Goal: Information Seeking & Learning: Learn about a topic

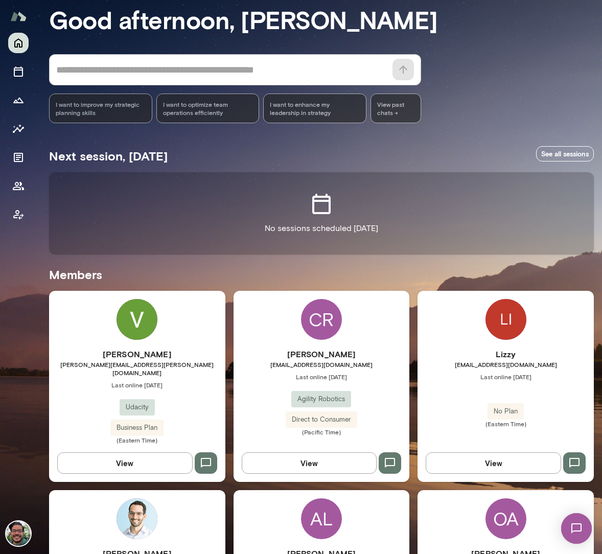
scroll to position [107, 0]
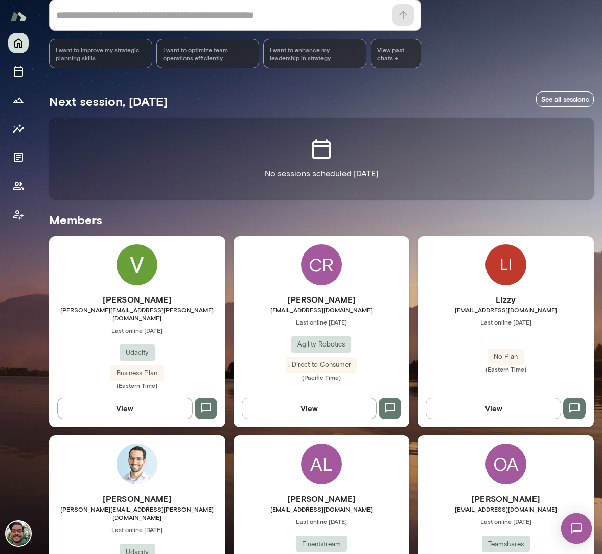
click at [477, 397] on button "View" at bounding box center [493, 407] width 135 height 21
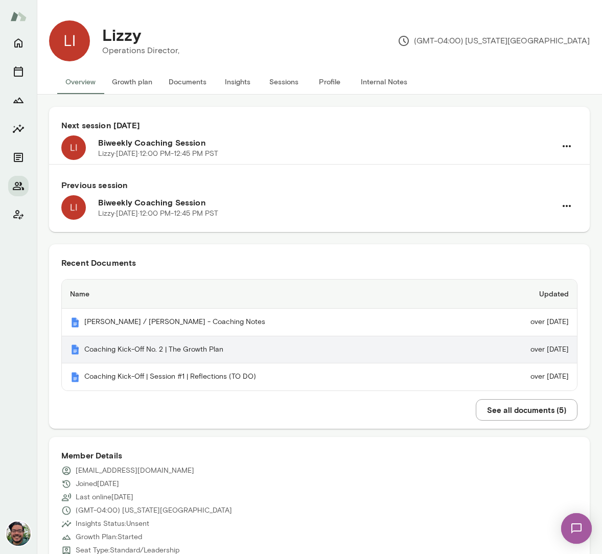
click at [265, 349] on th "Coaching Kick-Off No. 2 | The Growth Plan" at bounding box center [266, 350] width 409 height 28
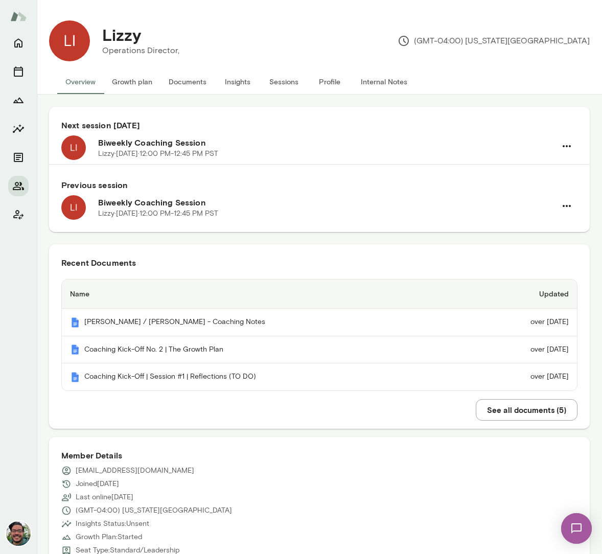
click at [477, 408] on button "See all documents ( 5 )" at bounding box center [527, 409] width 102 height 21
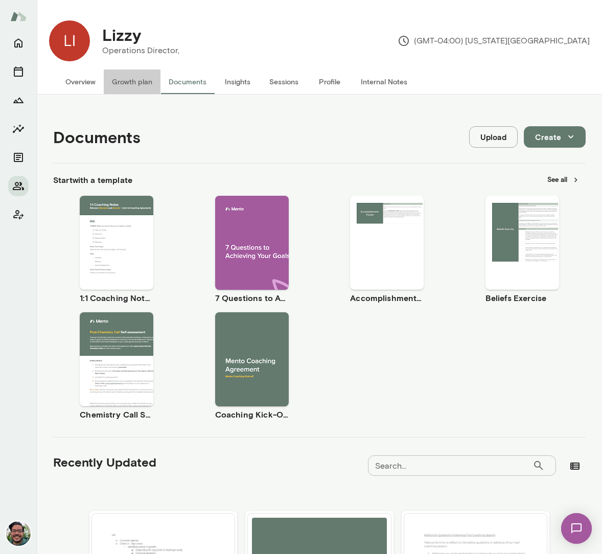
click at [129, 79] on button "Growth plan" at bounding box center [132, 81] width 57 height 25
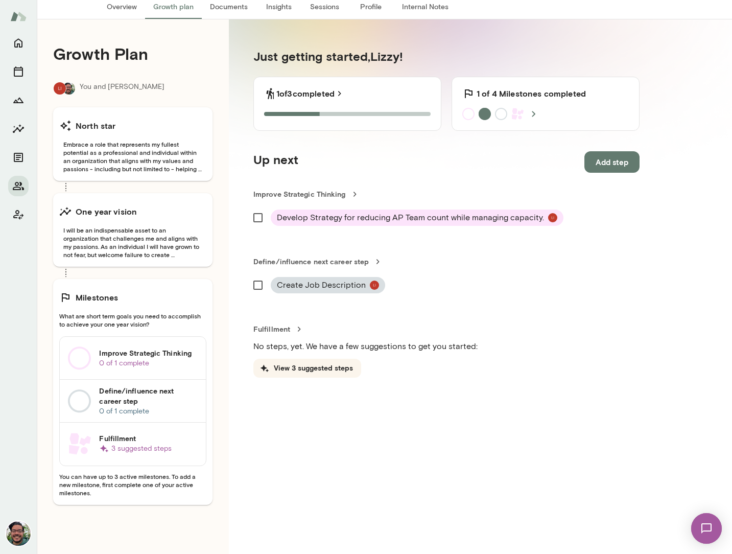
scroll to position [75, 0]
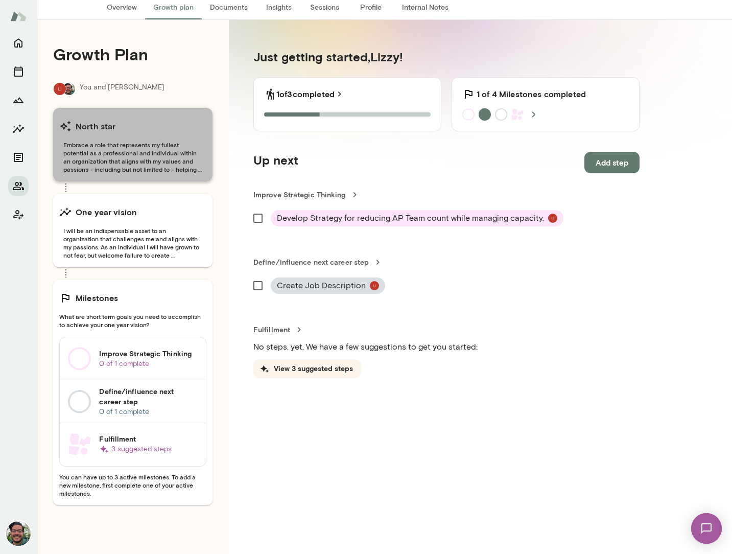
click at [160, 153] on span "Embrace a role that represents my fullest potential as a professional and indiv…" at bounding box center [132, 156] width 147 height 33
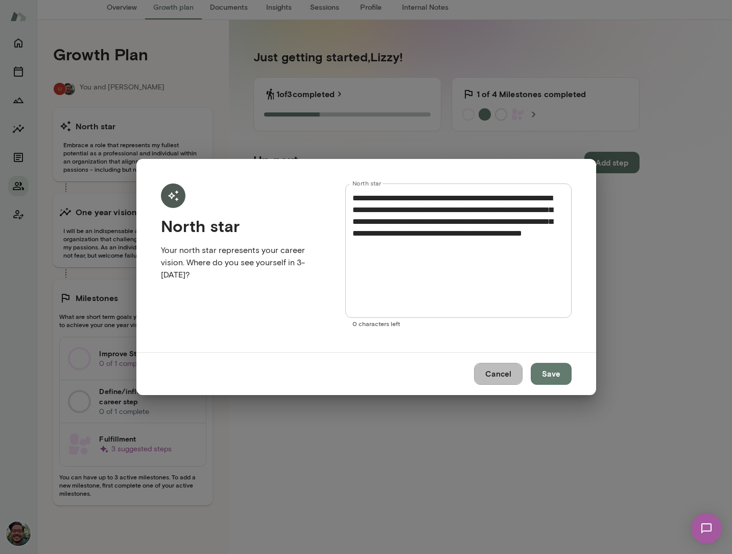
click at [477, 377] on button "Cancel" at bounding box center [498, 373] width 49 height 21
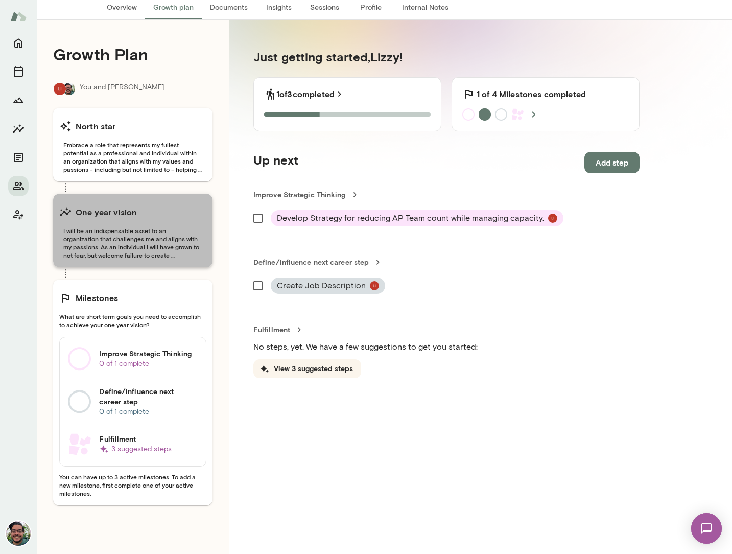
click at [163, 238] on span "I will be an indispensable asset to an organization that challenges me and alig…" at bounding box center [132, 242] width 147 height 33
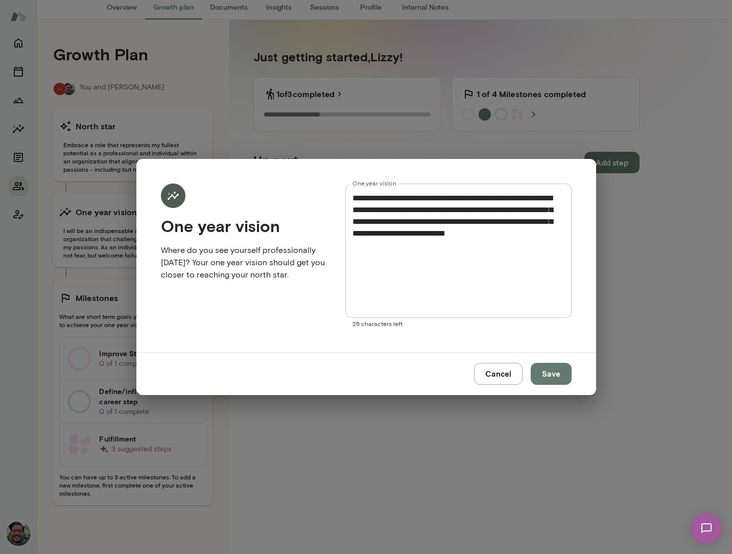
click at [477, 371] on button "Cancel" at bounding box center [498, 373] width 49 height 21
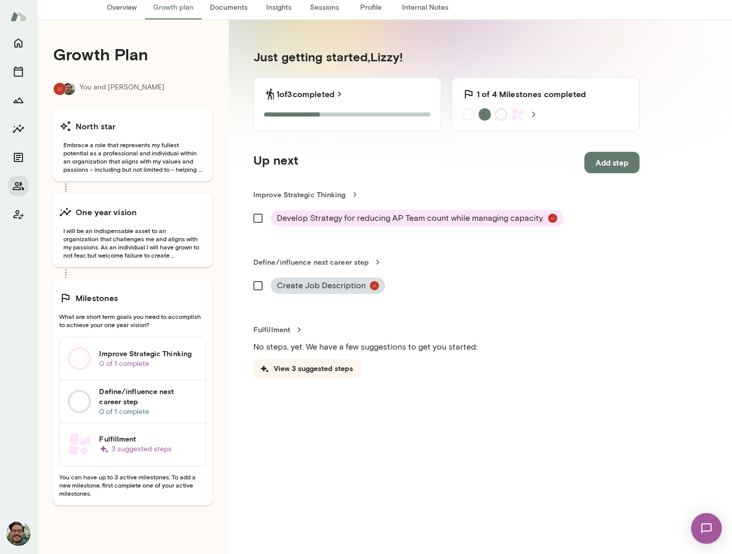
scroll to position [0, 0]
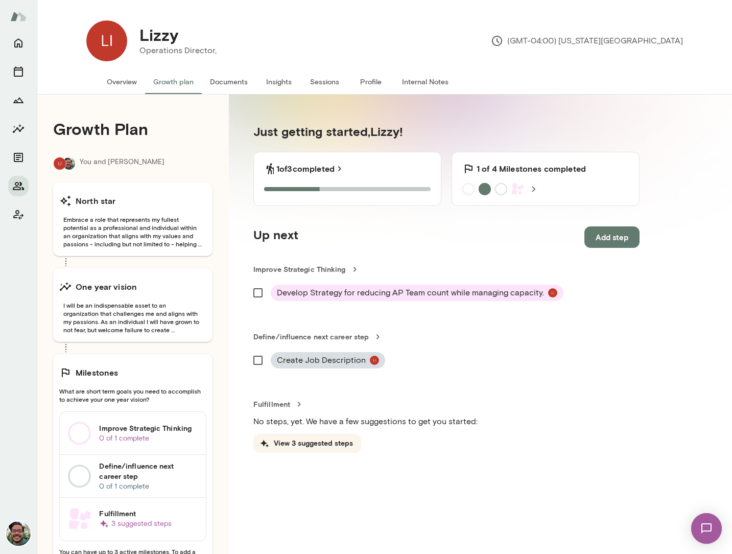
click at [119, 86] on button "Overview" at bounding box center [122, 81] width 46 height 25
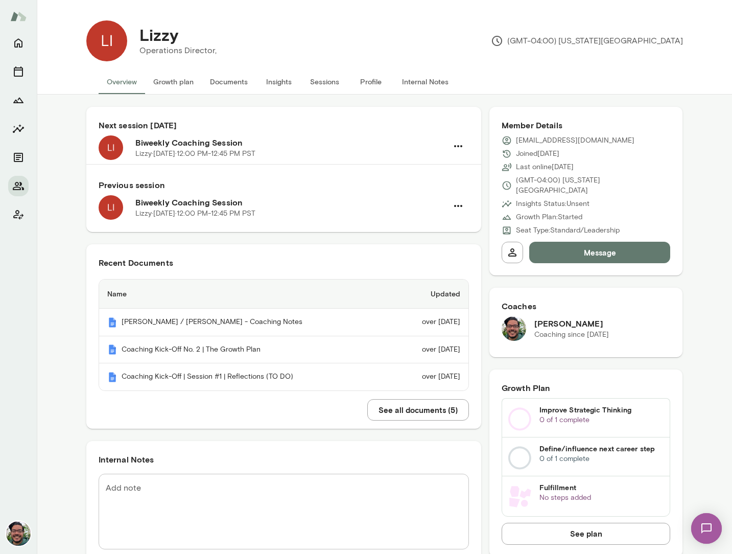
click at [232, 77] on button "Documents" at bounding box center [229, 81] width 54 height 25
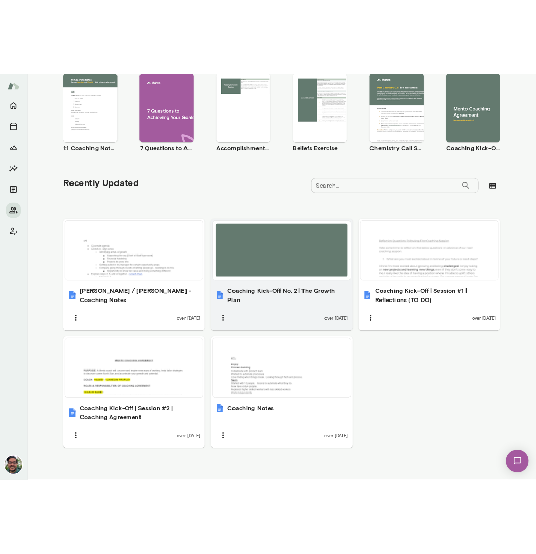
scroll to position [200, 0]
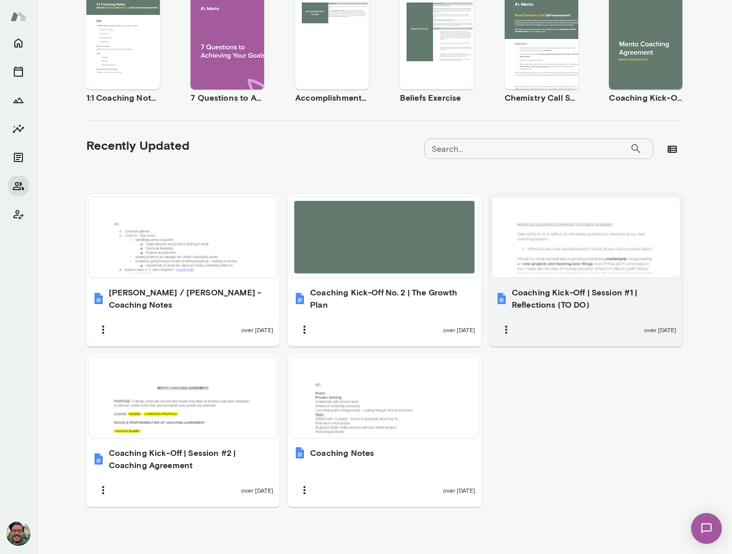
click at [477, 234] on div at bounding box center [586, 237] width 180 height 73
click at [477, 272] on div at bounding box center [586, 237] width 180 height 73
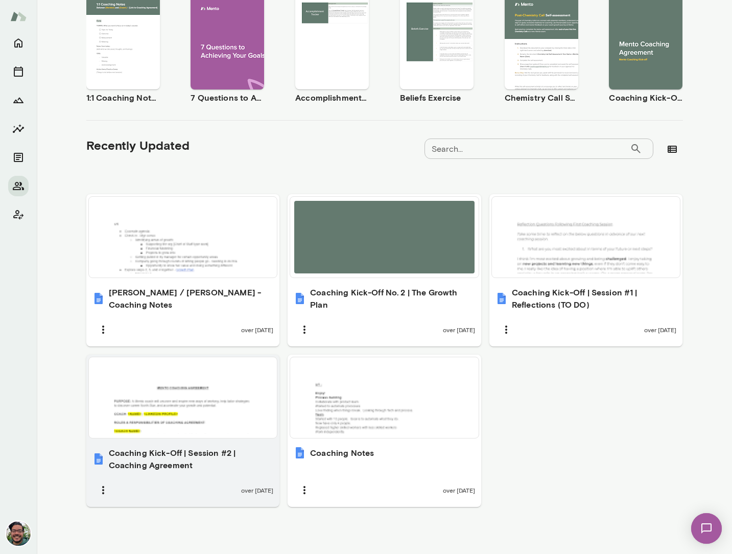
click at [222, 398] on div at bounding box center [183, 397] width 180 height 73
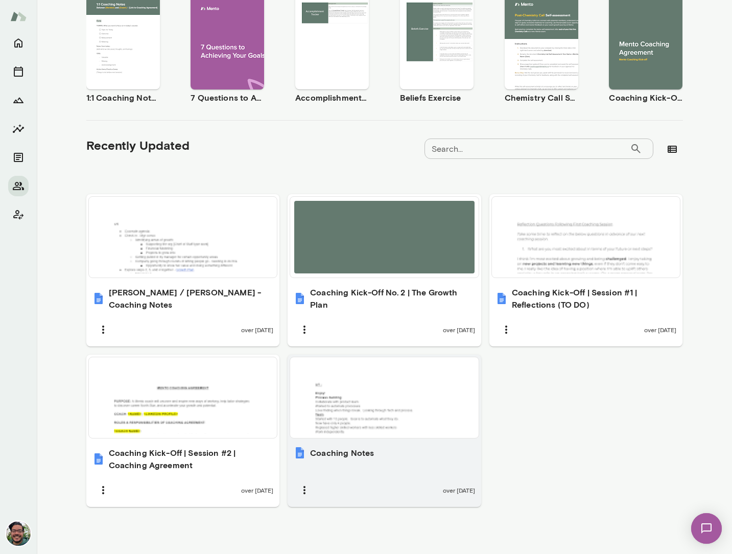
click at [404, 393] on div at bounding box center [384, 397] width 180 height 73
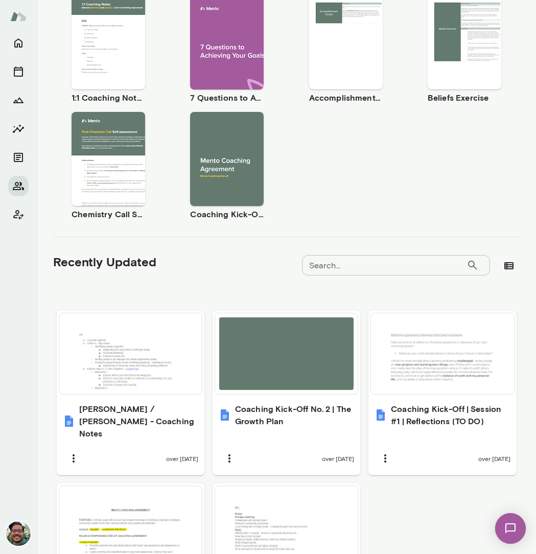
scroll to position [319, 0]
